Goal: Find specific page/section: Find specific page/section

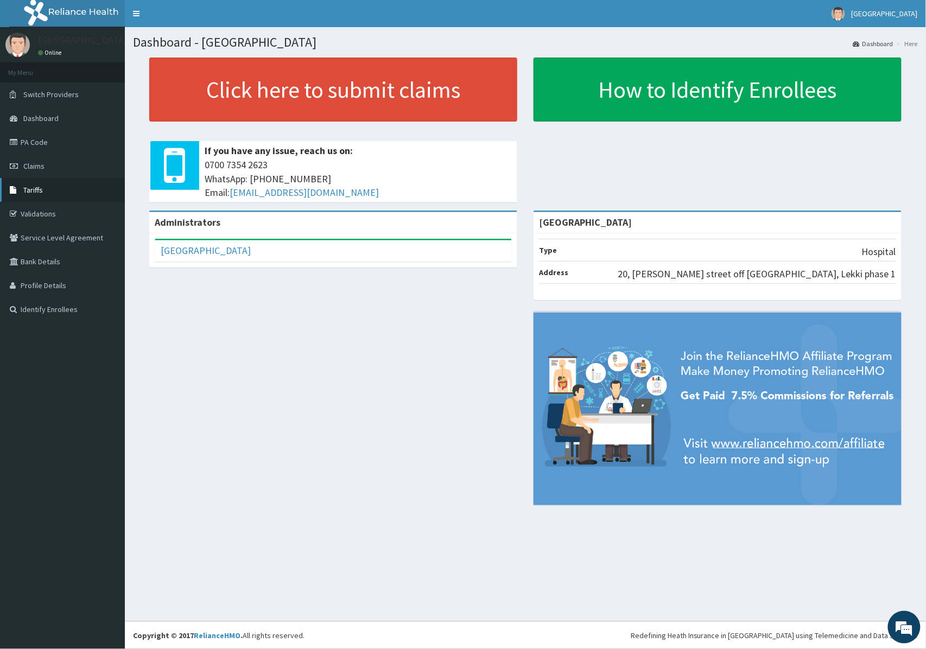
click at [72, 198] on link "Tariffs" at bounding box center [62, 190] width 125 height 24
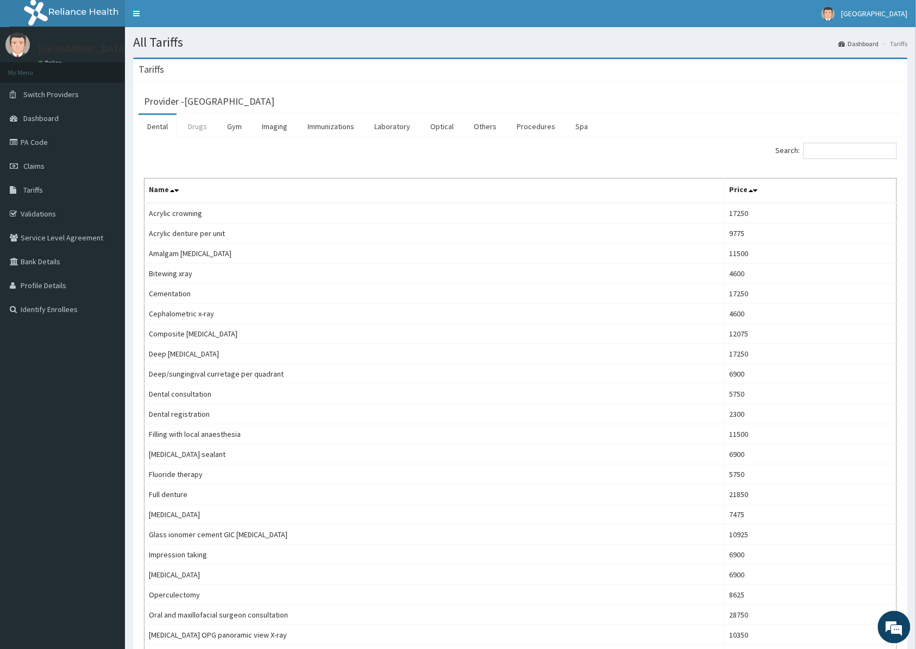
click at [195, 130] on link "Drugs" at bounding box center [197, 126] width 36 height 23
